Goal: Task Accomplishment & Management: Use online tool/utility

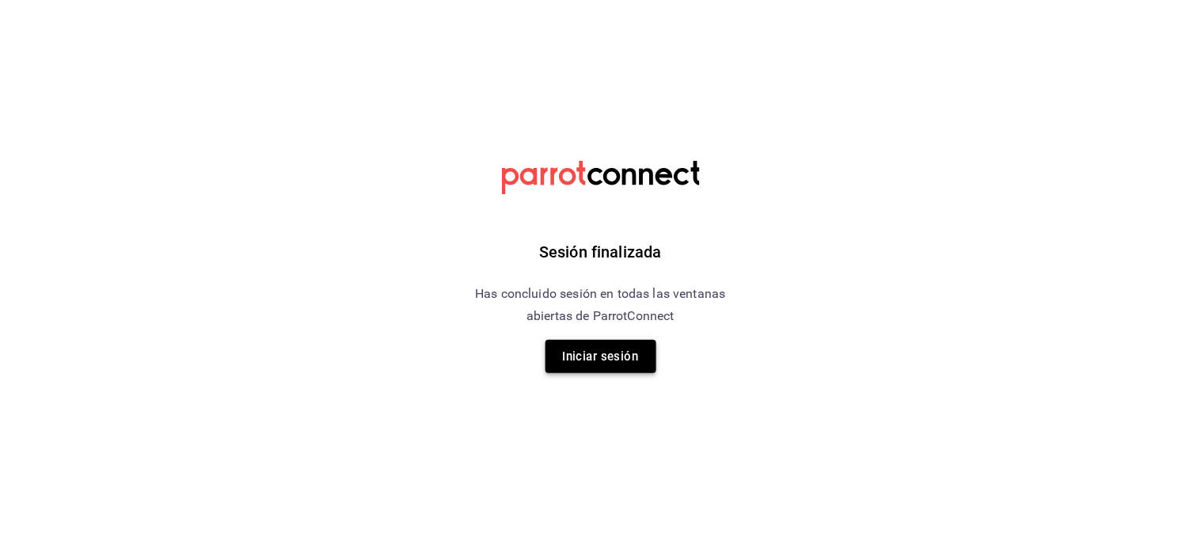
click at [615, 345] on button "Iniciar sesión" at bounding box center [601, 356] width 111 height 33
click at [615, 0] on html "Sesión finalizada Has concluido sesión en todas las ventanas abiertas de Parrot…" at bounding box center [600, 0] width 1201 height 0
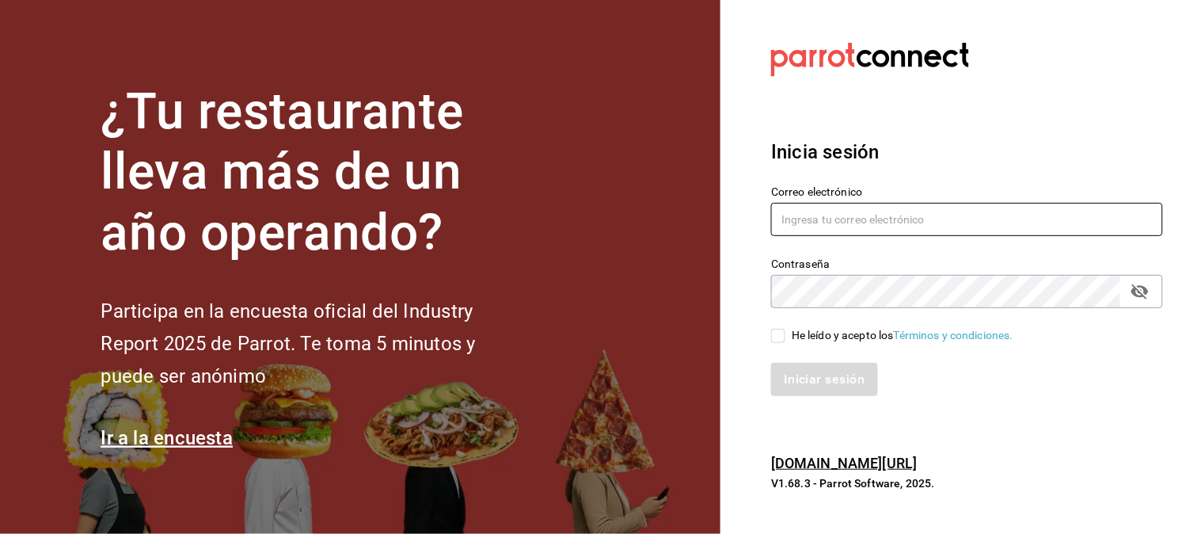
type input "[EMAIL_ADDRESS][DOMAIN_NAME]"
click at [780, 337] on input "He leído y acepto los Términos y condiciones." at bounding box center [778, 336] width 14 height 14
checkbox input "true"
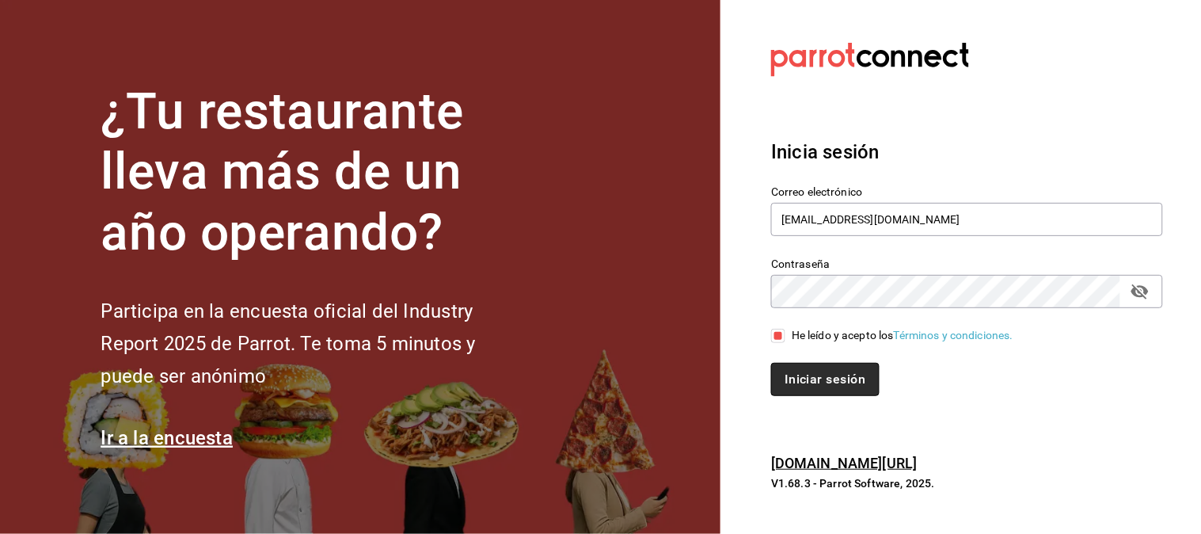
click at [828, 385] on button "Iniciar sesión" at bounding box center [825, 379] width 108 height 33
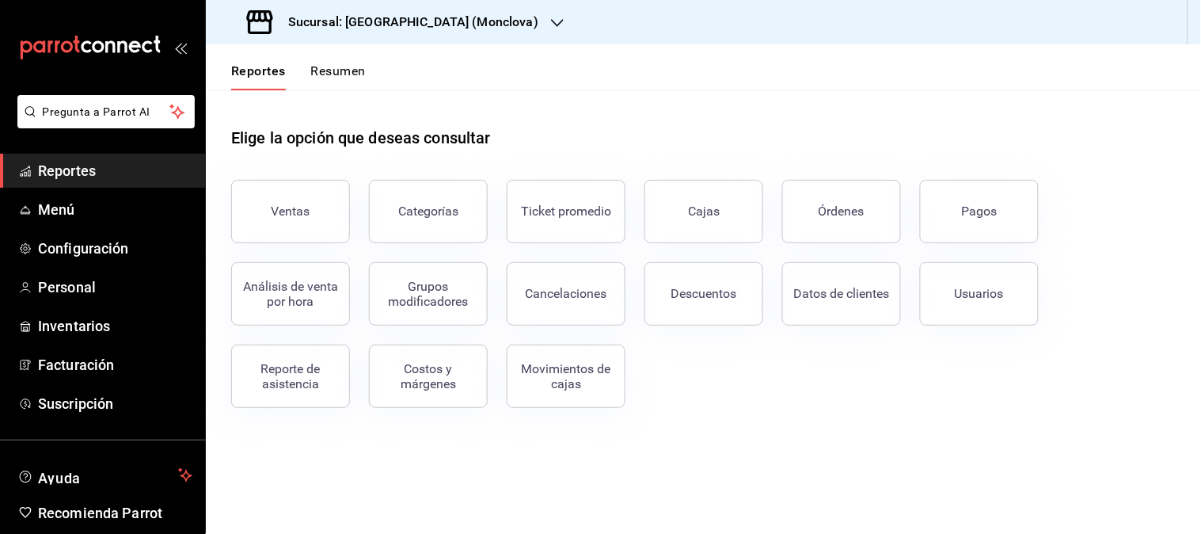
click at [462, 20] on div "Sucursal: [GEOGRAPHIC_DATA] (Monclova)" at bounding box center [395, 22] width 352 height 44
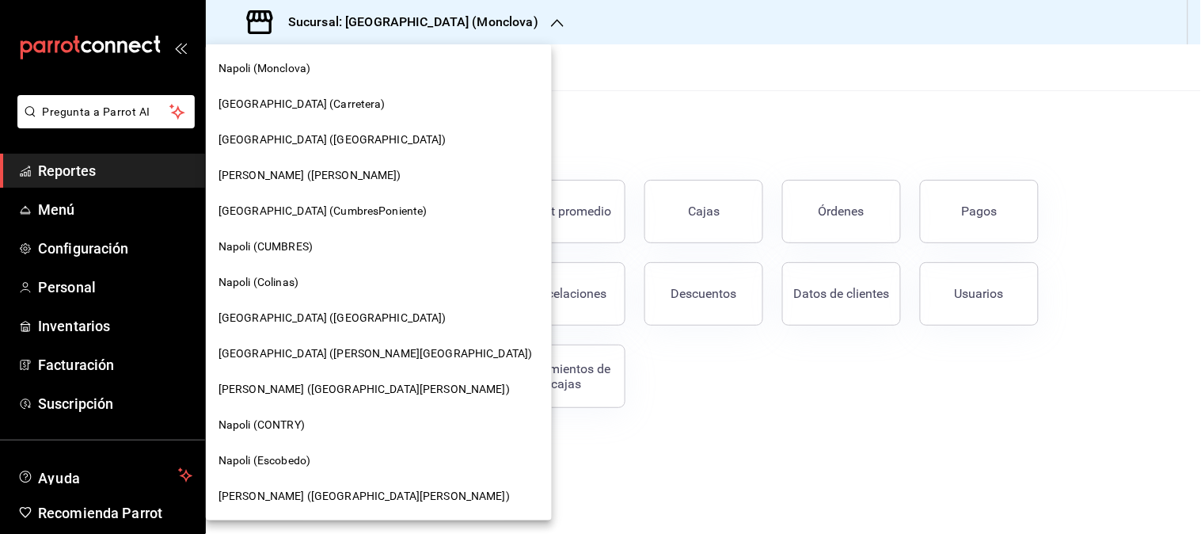
click at [318, 312] on span "[GEOGRAPHIC_DATA] ([GEOGRAPHIC_DATA])" at bounding box center [333, 318] width 228 height 17
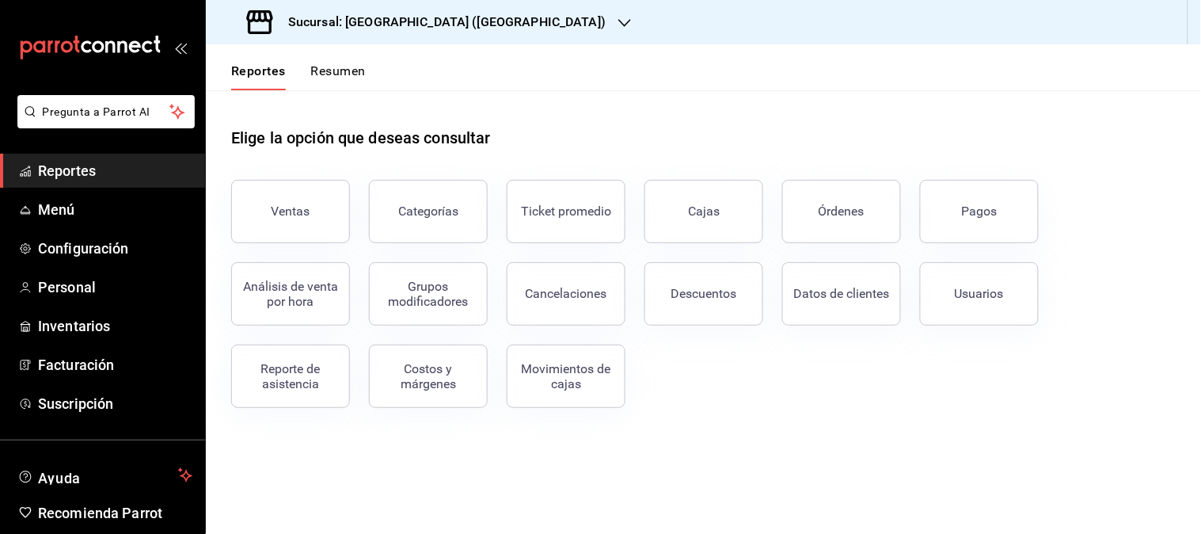
click at [941, 223] on button "Pagos" at bounding box center [979, 211] width 119 height 63
click at [941, 223] on html "Pregunta a Parrot AI Reportes Menú Configuración Personal Inventarios Facturaci…" at bounding box center [600, 267] width 1201 height 534
click at [937, 223] on html "Pregunta a Parrot AI Reportes Menú Configuración Personal Inventarios Facturaci…" at bounding box center [600, 267] width 1201 height 534
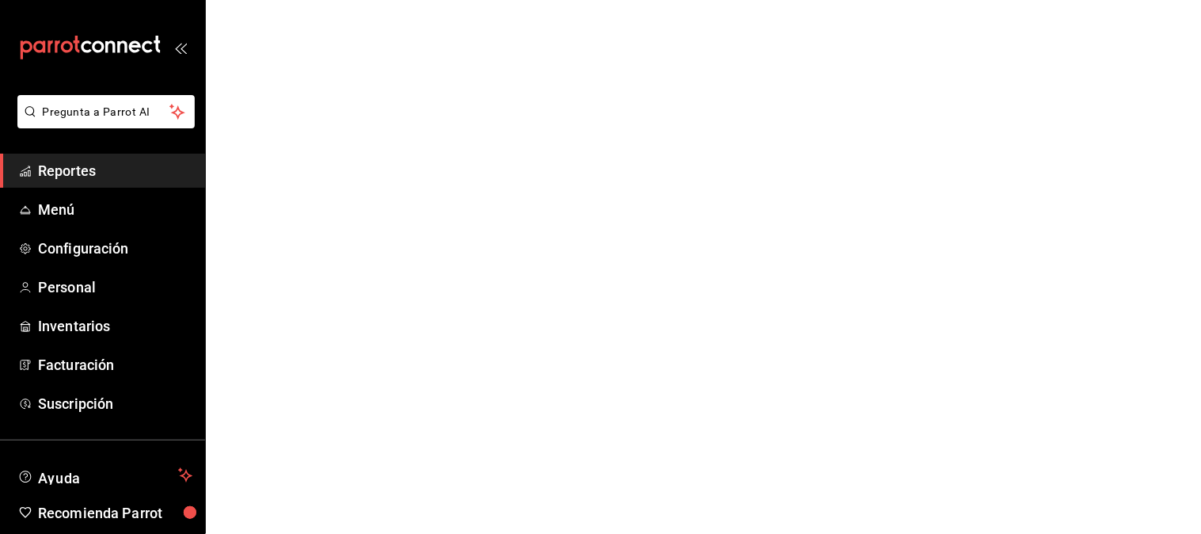
click at [937, 0] on html "Pregunta a Parrot AI Reportes Menú Configuración Personal Inventarios Facturaci…" at bounding box center [600, 0] width 1201 height 0
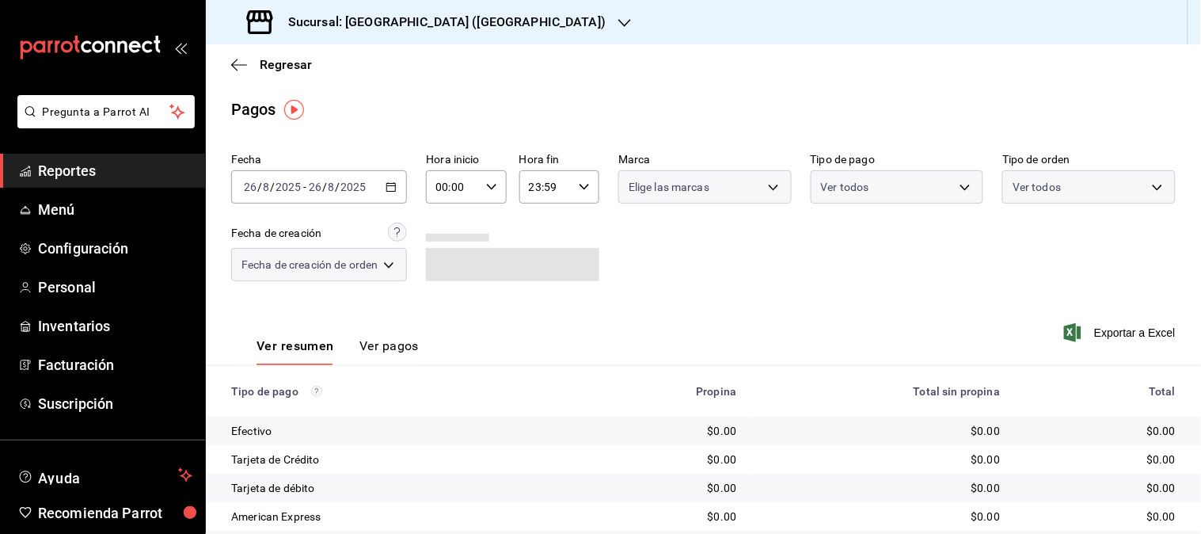
click at [392, 185] on icon "button" at bounding box center [391, 186] width 11 height 11
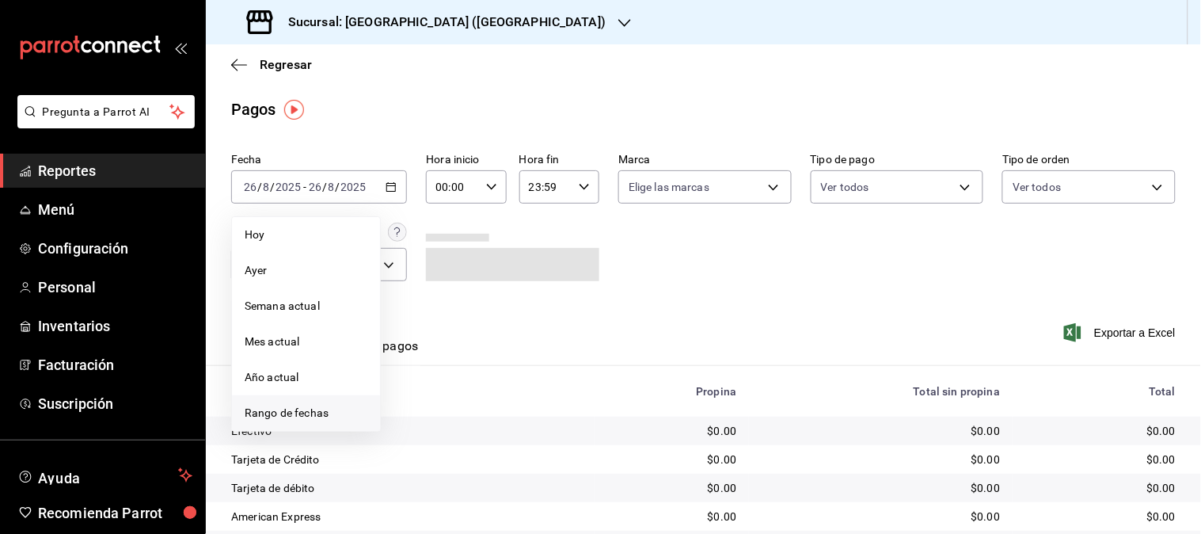
click at [287, 412] on span "Rango de fechas" at bounding box center [306, 413] width 123 height 17
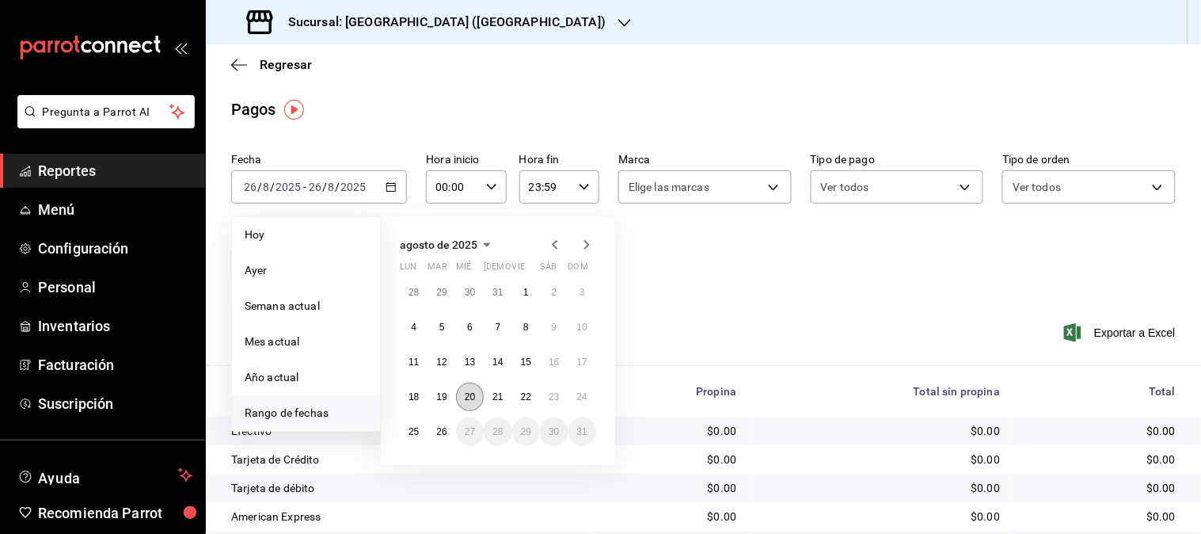
click at [465, 396] on abbr "20" at bounding box center [470, 396] width 10 height 11
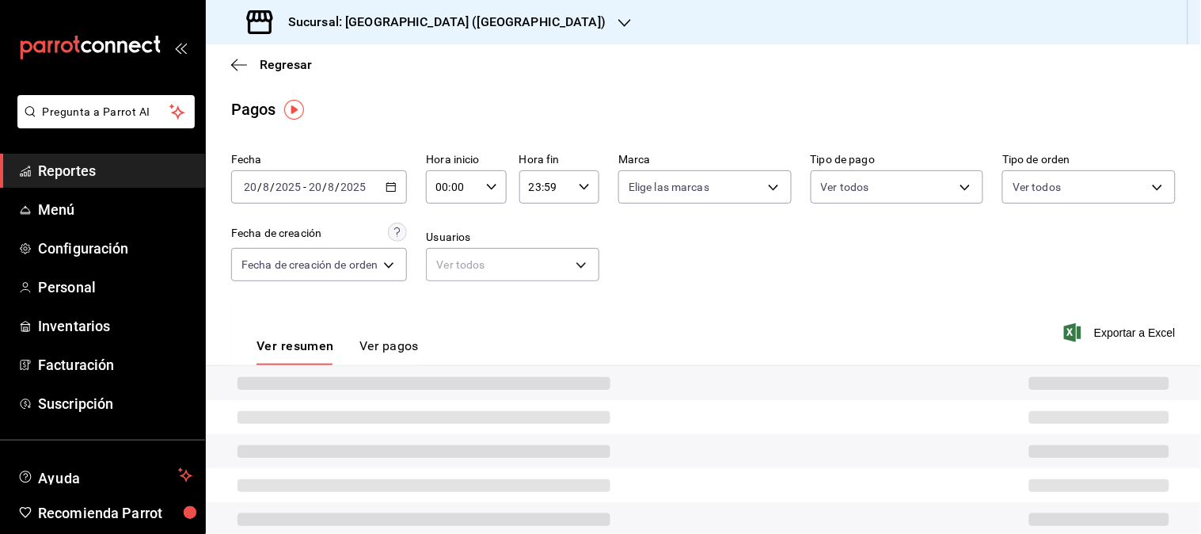
click at [469, 397] on div at bounding box center [703, 383] width 995 height 34
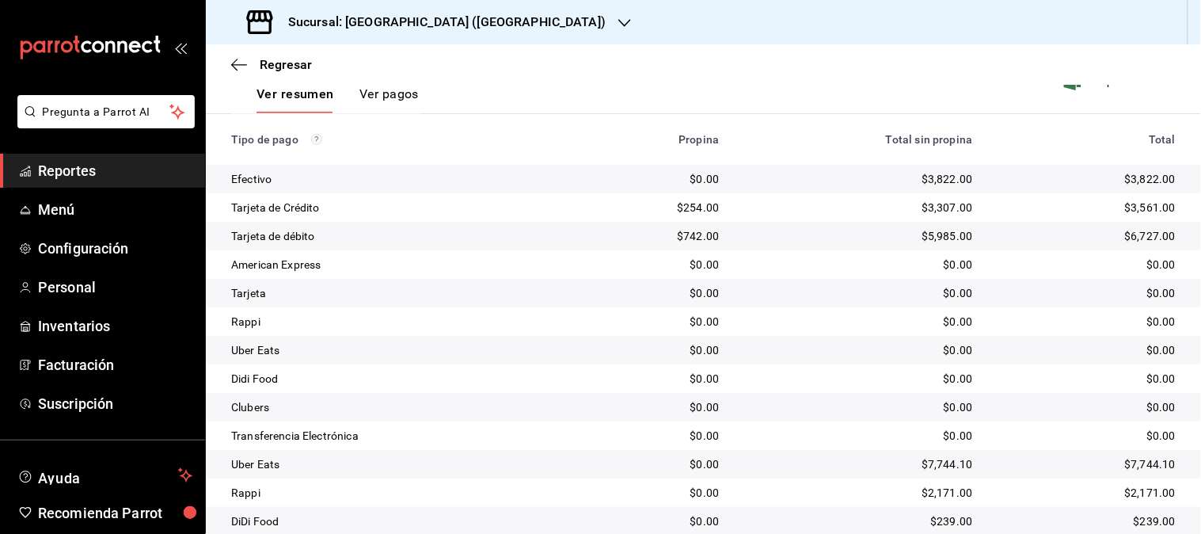
scroll to position [307, 0]
